Goal: Information Seeking & Learning: Learn about a topic

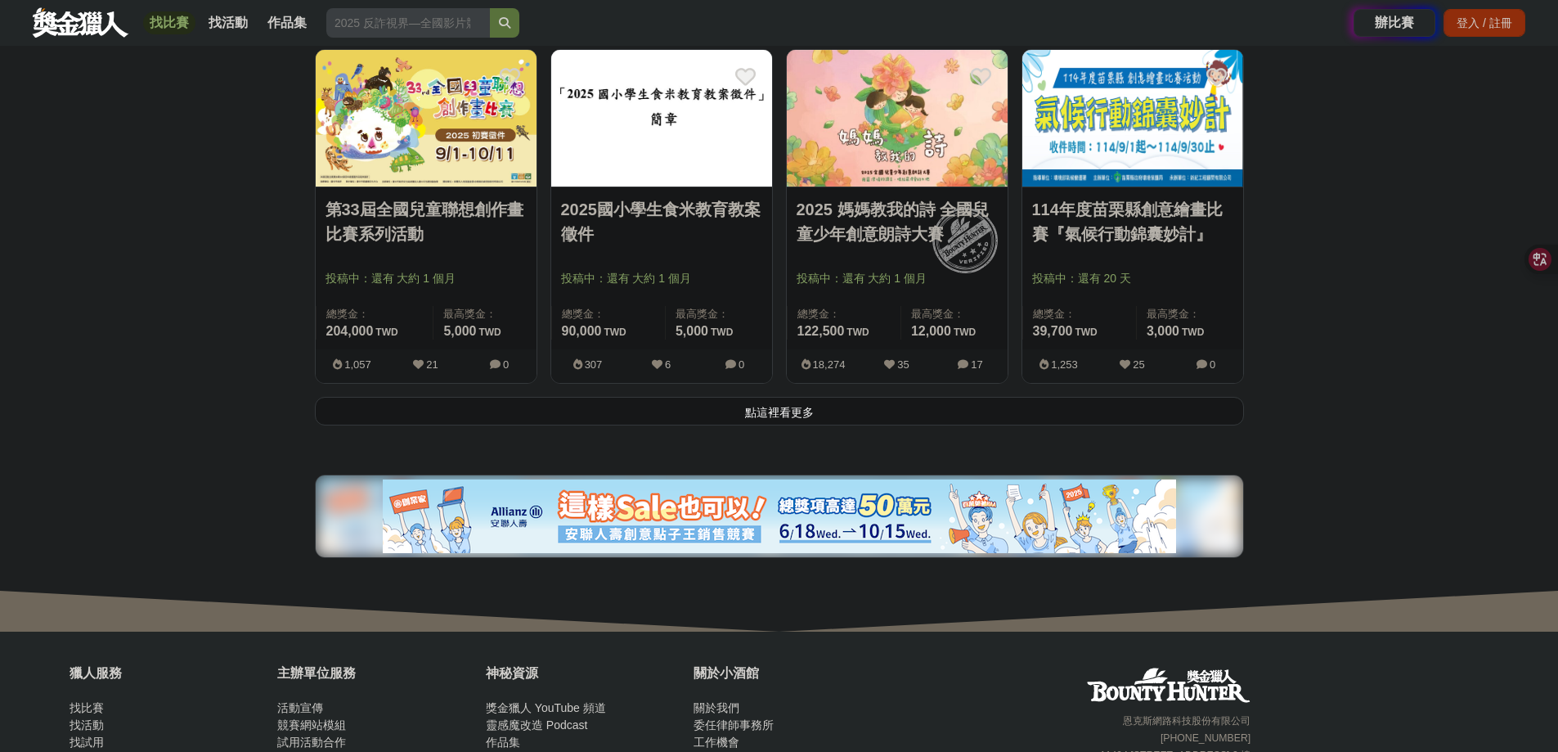
scroll to position [2127, 0]
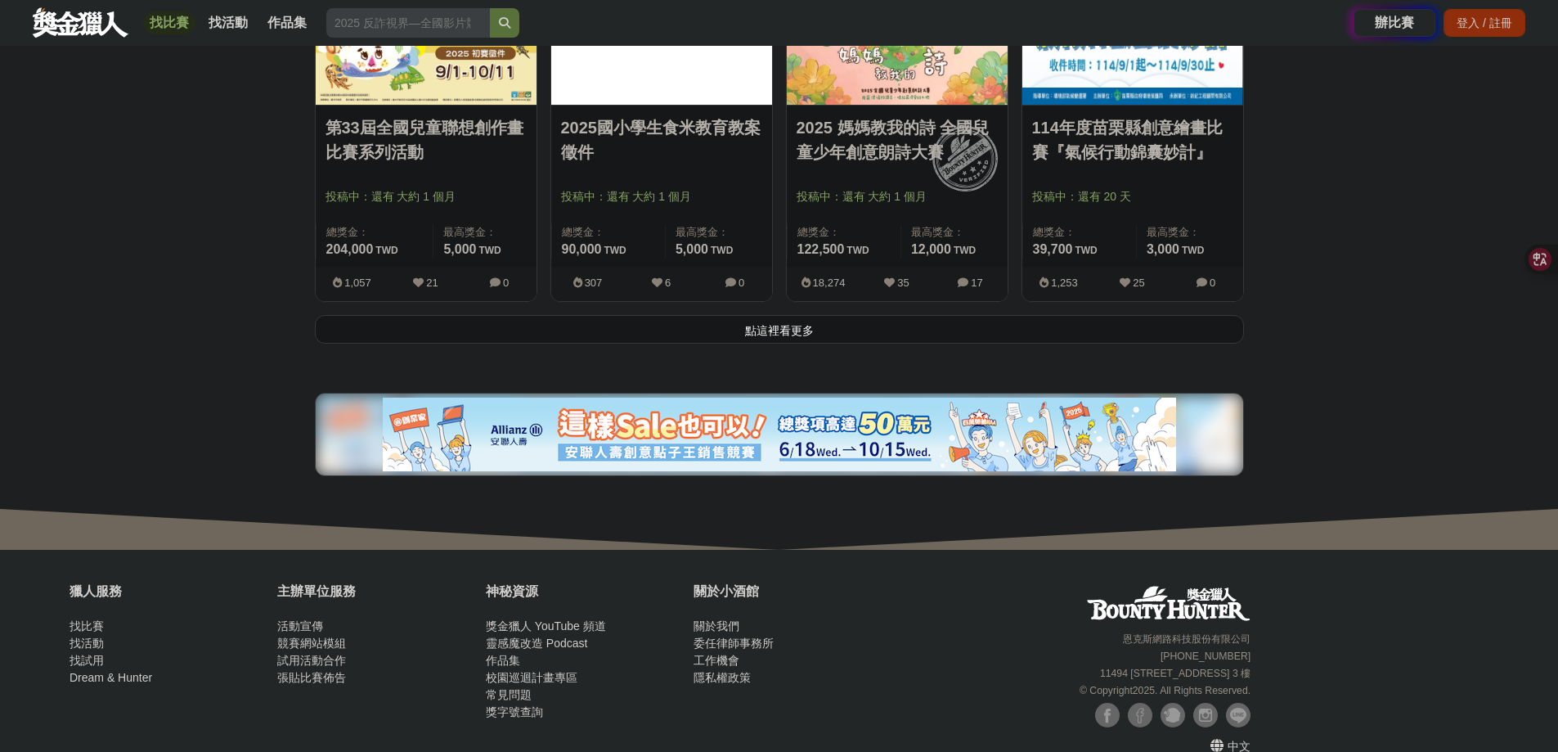
click at [819, 315] on div "2025 媽媽教我的詩 全國兒童少年創意朗詩大賽 投稿中：還有 大約 1 個月 總獎金： 122,500 122,500 TWD 最高獎金： 12,000 T…" at bounding box center [898, 141] width 236 height 348
click at [814, 344] on button "點這裡看更多" at bounding box center [779, 329] width 929 height 29
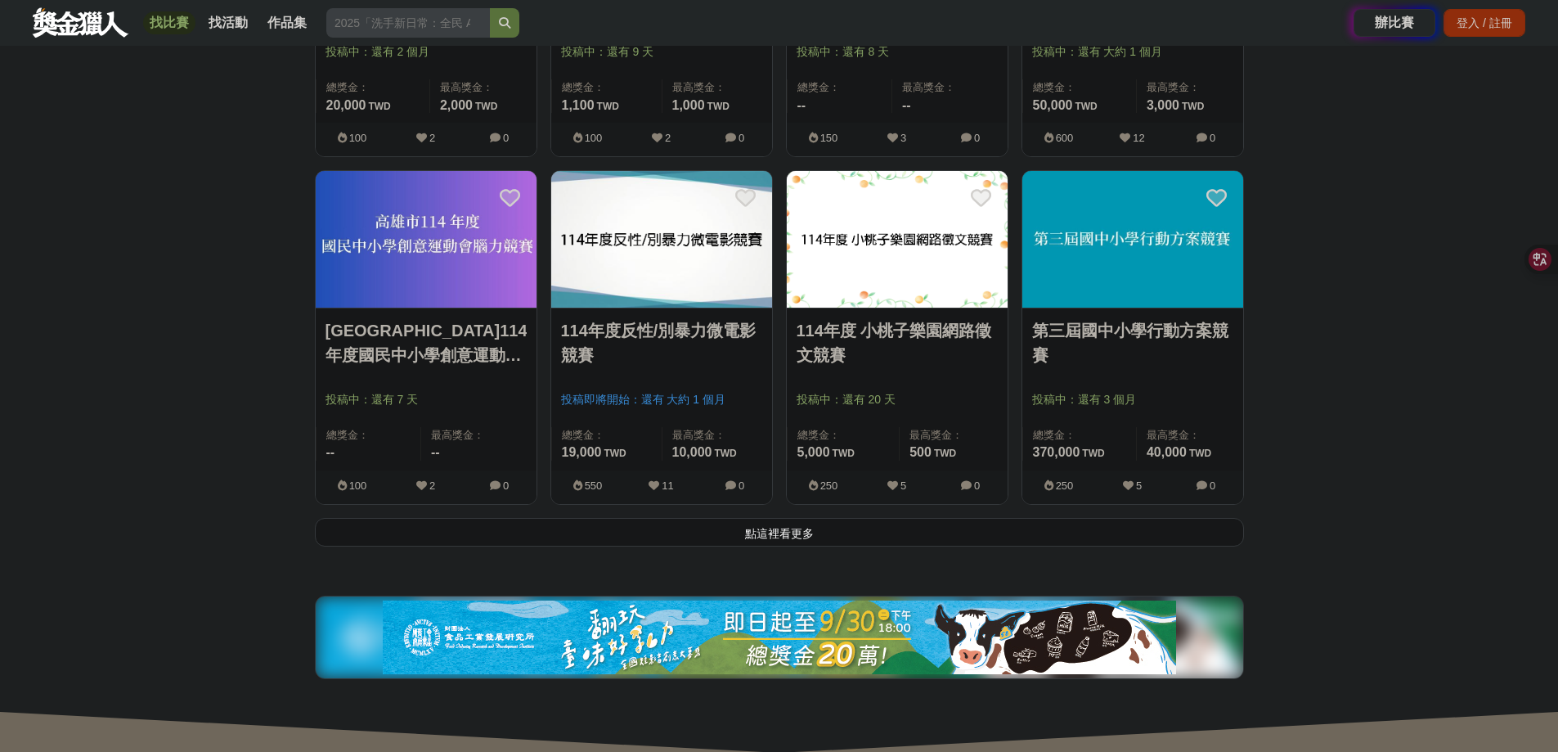
scroll to position [4091, 0]
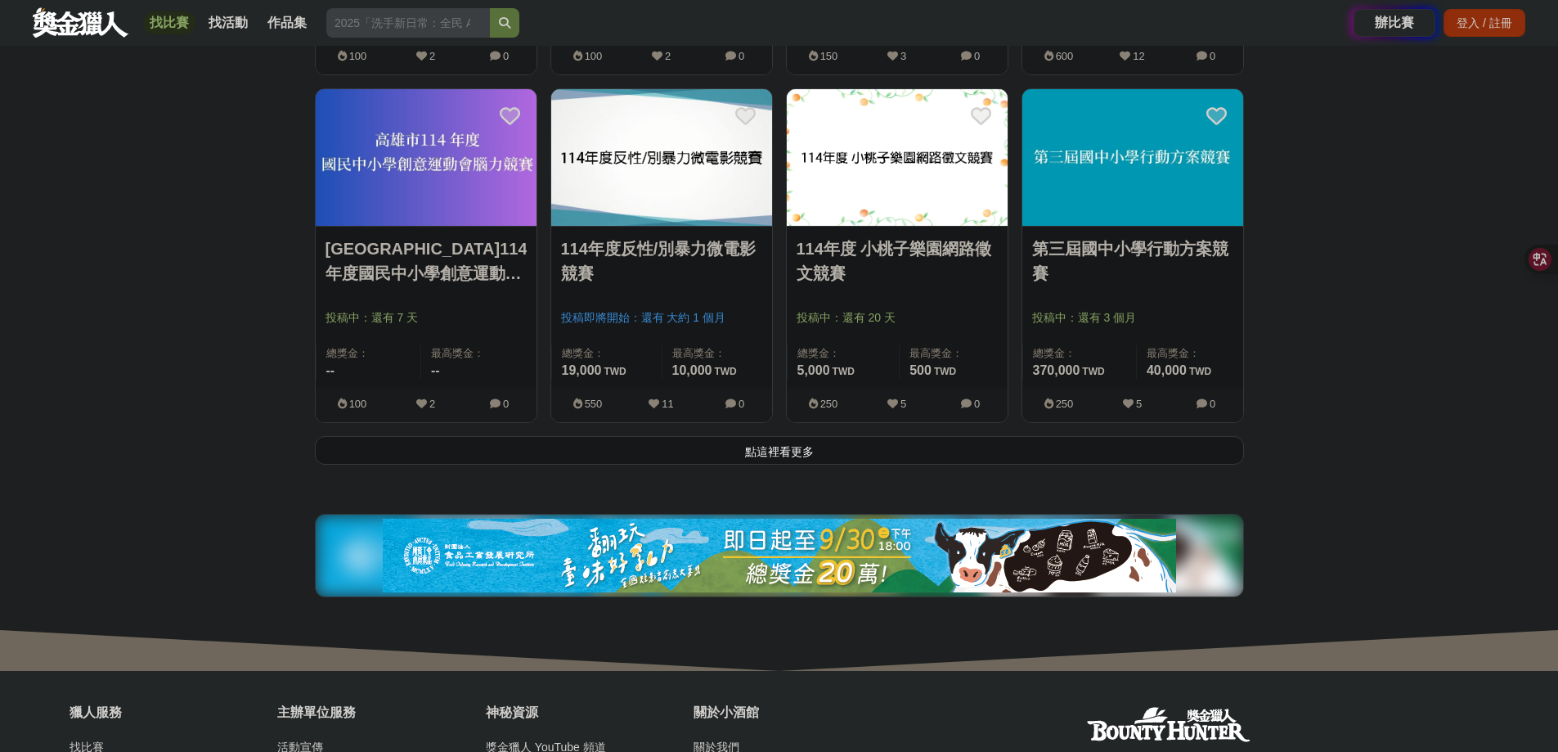
click at [790, 465] on button "點這裡看更多" at bounding box center [779, 450] width 929 height 29
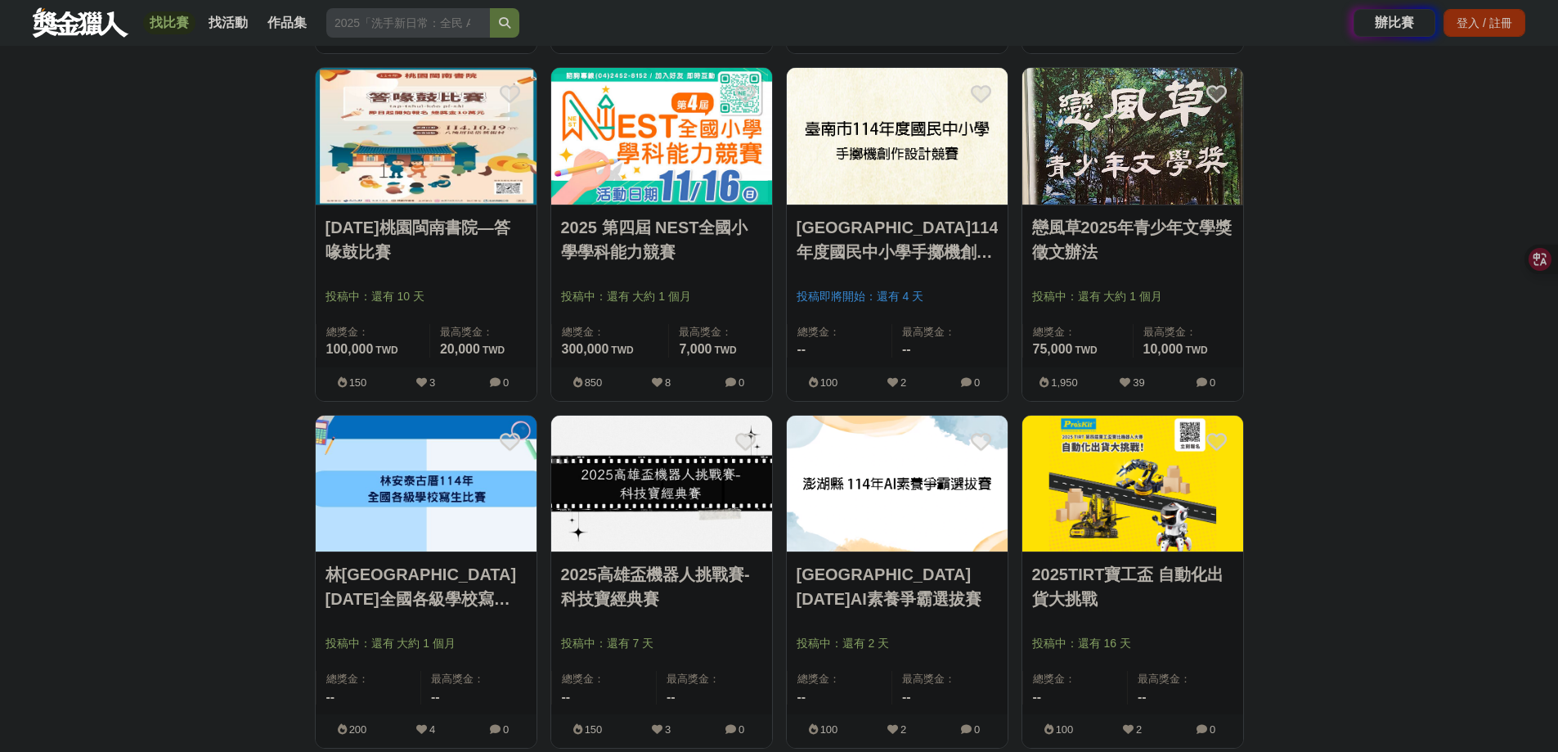
scroll to position [5236, 0]
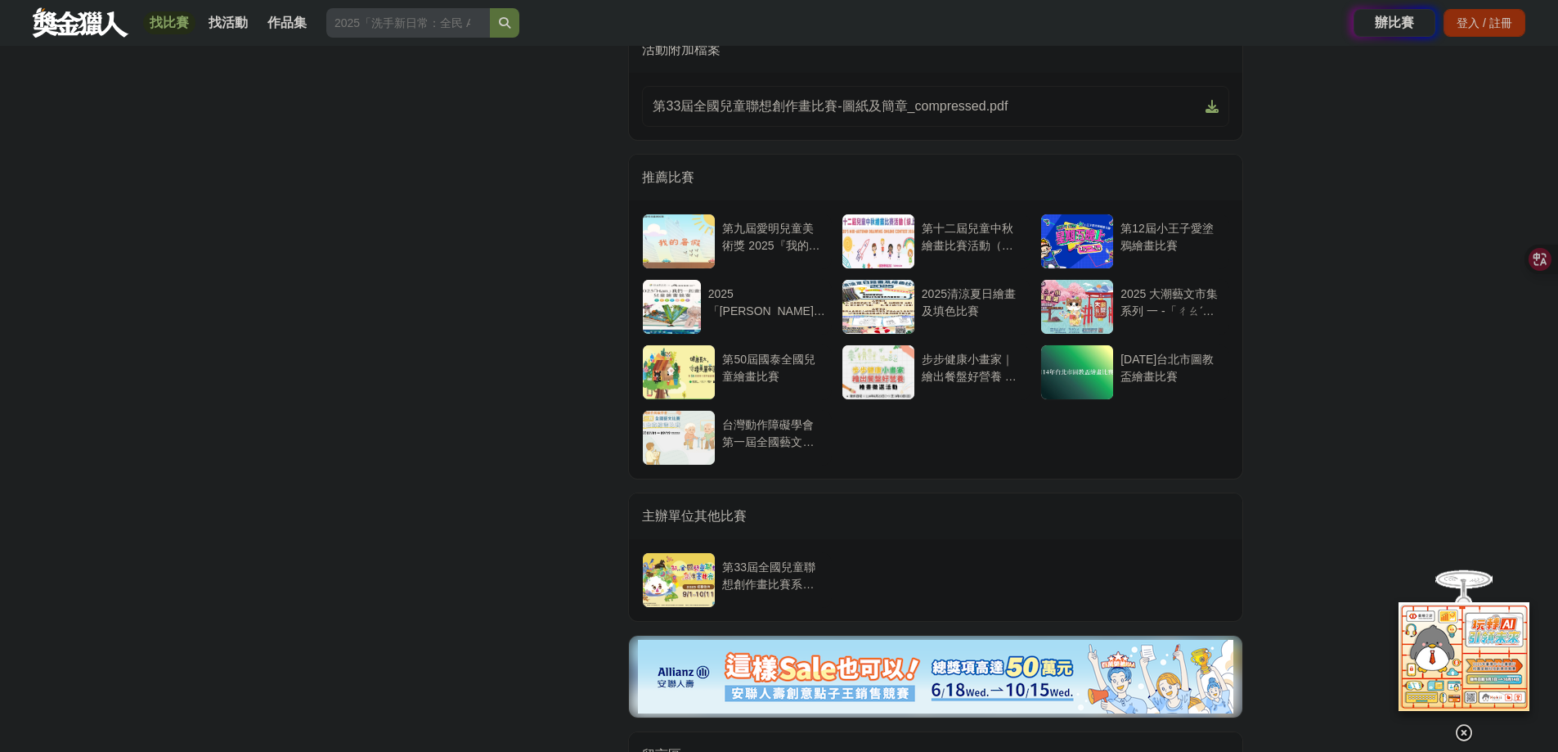
scroll to position [3191, 0]
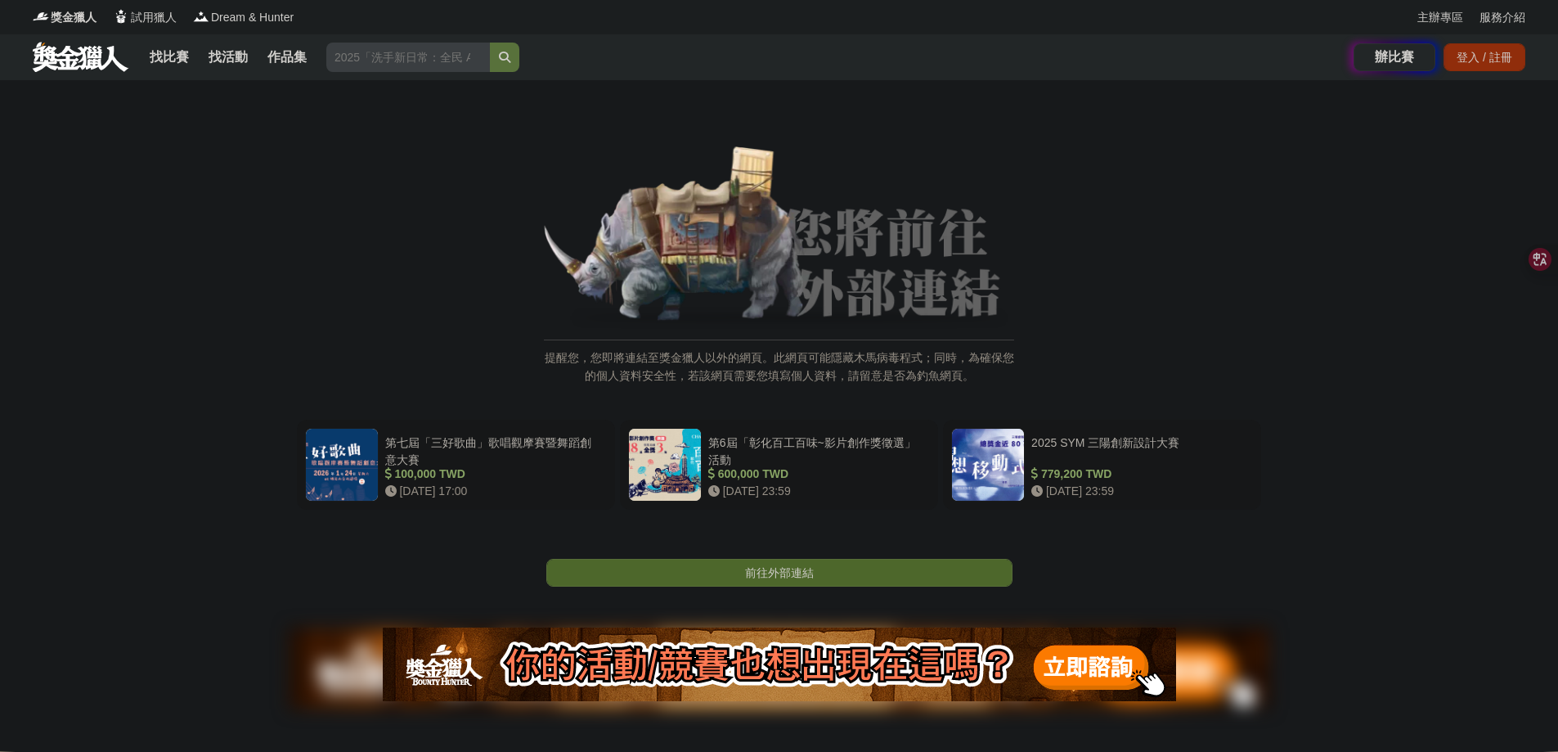
click at [807, 579] on span "前往外部連結" at bounding box center [779, 572] width 69 height 13
